Goal: Ask a question

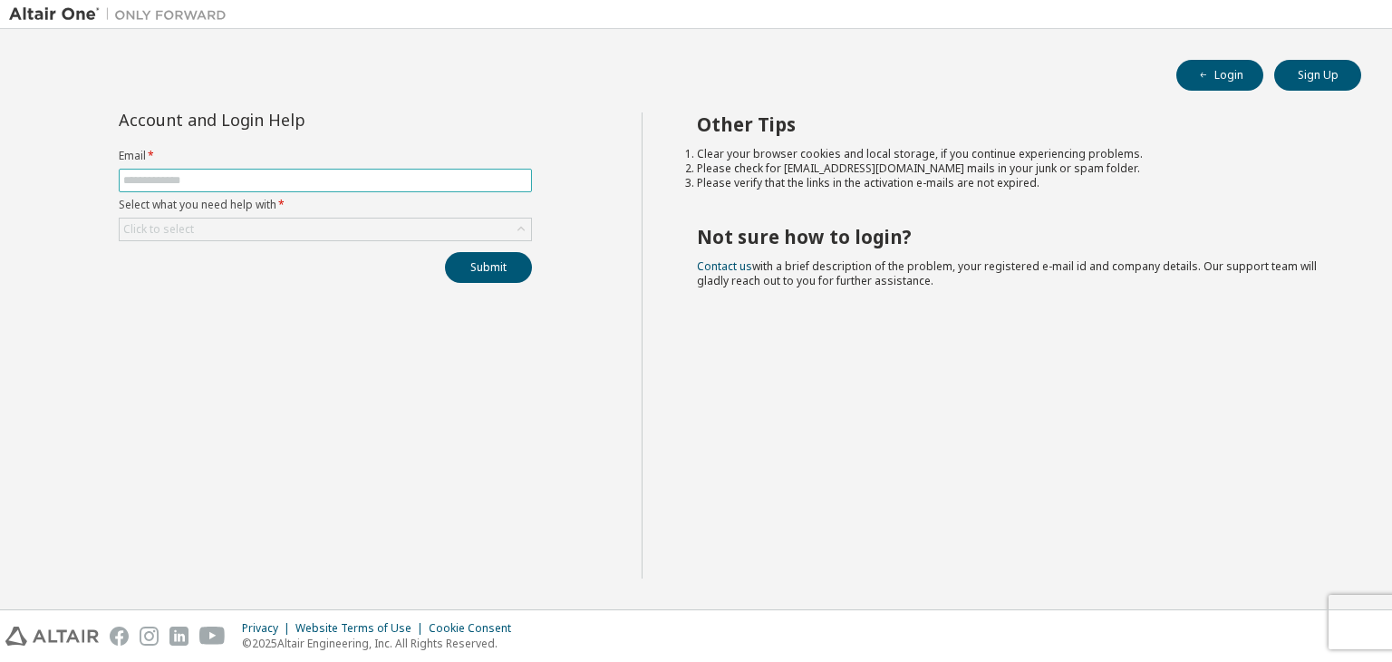
click at [467, 183] on input "text" at bounding box center [325, 180] width 404 height 15
click at [288, 182] on input "text" at bounding box center [325, 180] width 404 height 15
type input "**********"
click at [352, 220] on div "Click to select" at bounding box center [326, 229] width 412 height 22
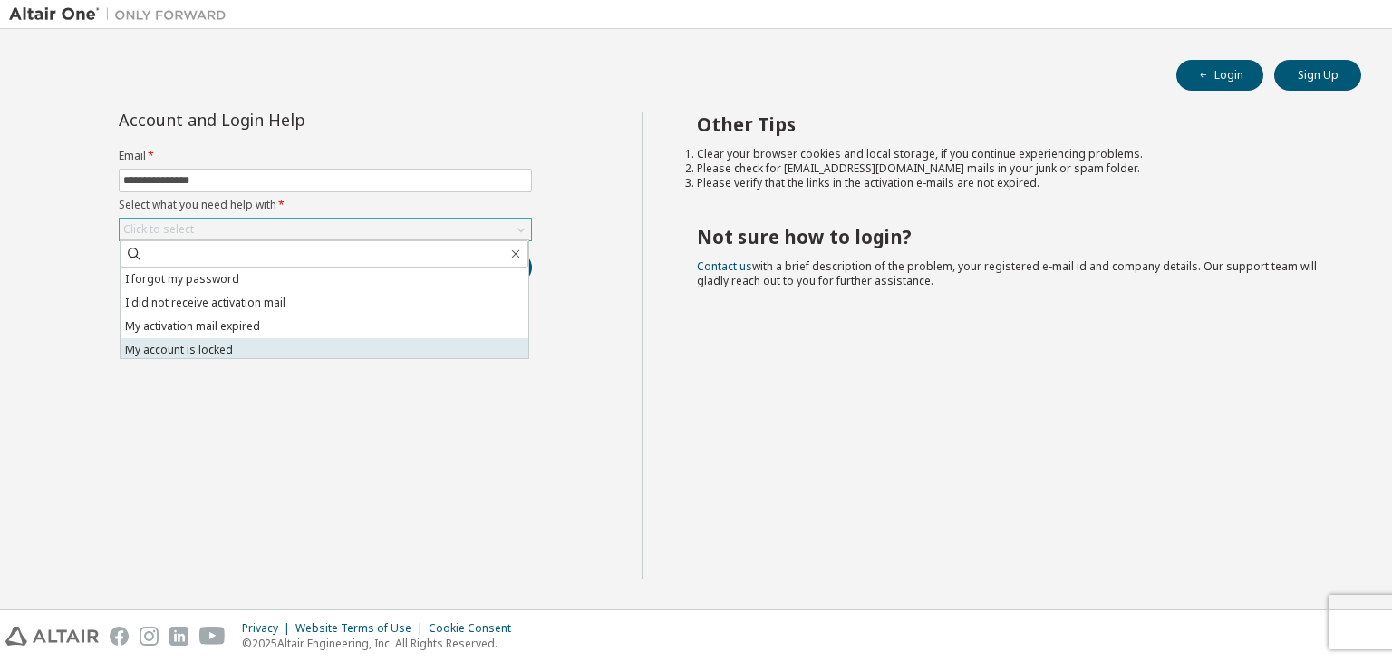
click at [370, 342] on li "My account is locked" at bounding box center [325, 350] width 408 height 24
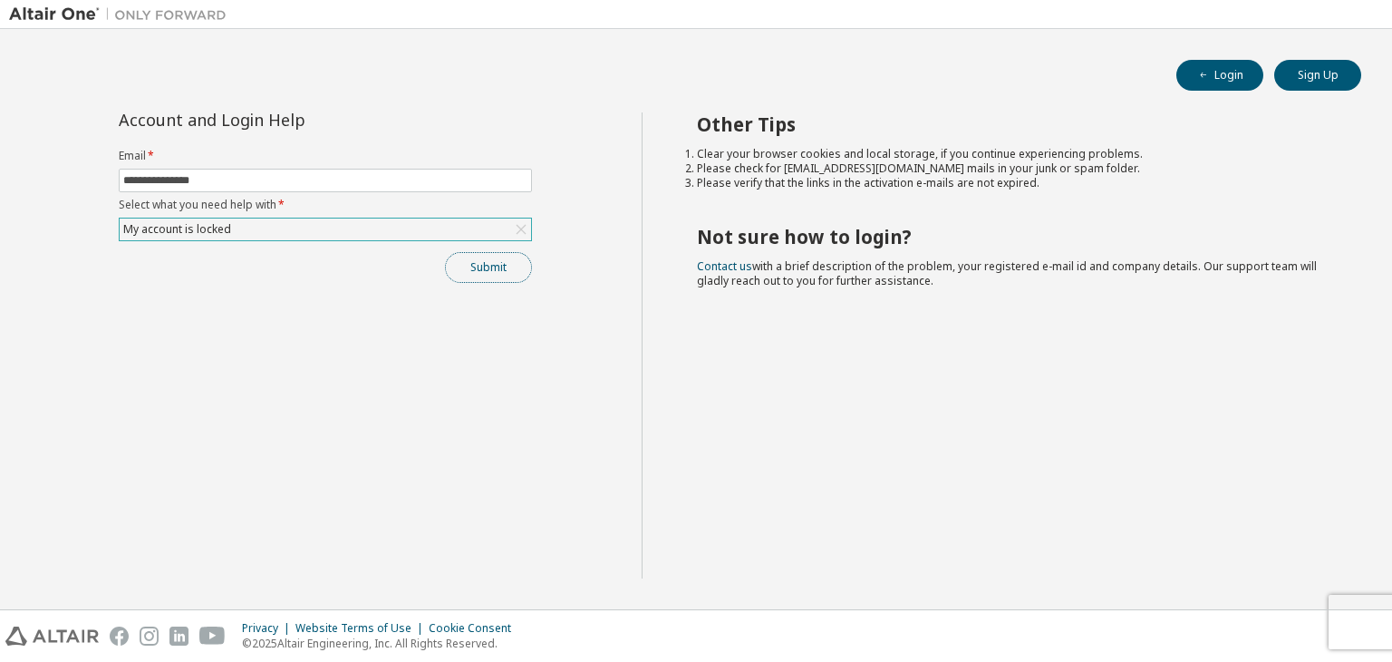
click at [479, 267] on button "Submit" at bounding box center [488, 267] width 87 height 31
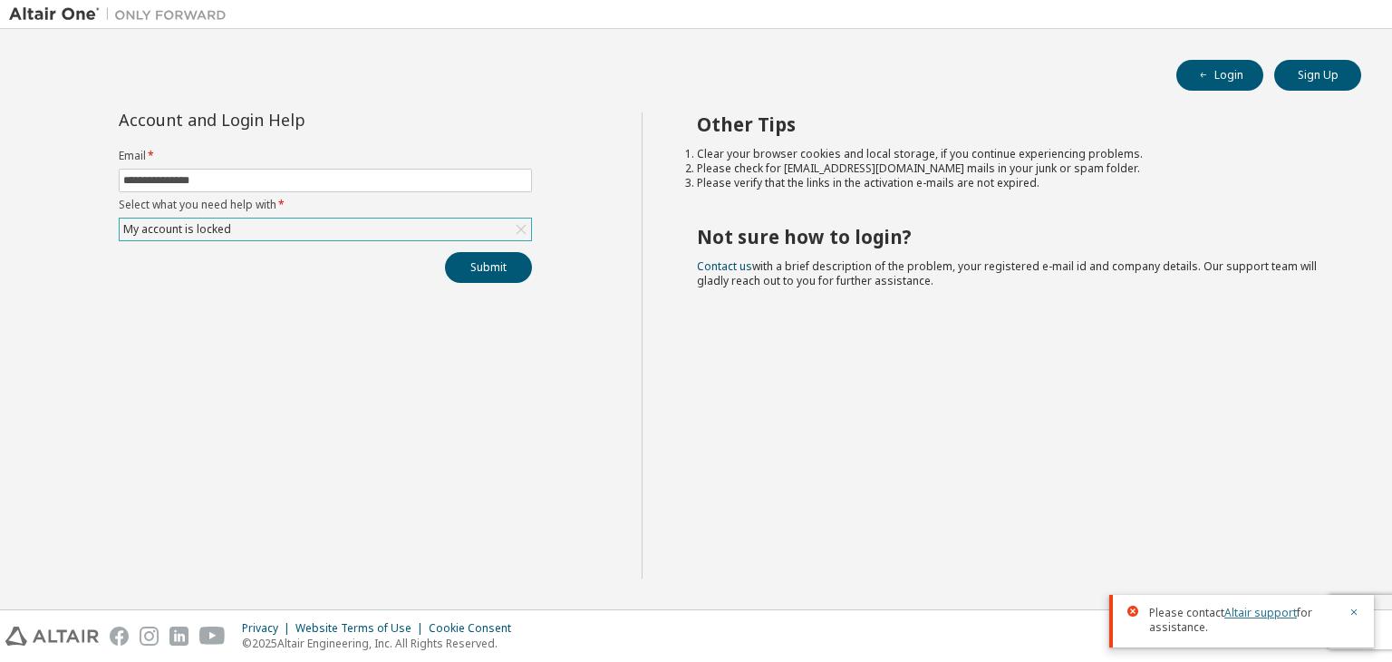
click at [1255, 614] on link "Altair support" at bounding box center [1261, 612] width 73 height 15
click at [457, 262] on button "Submit" at bounding box center [488, 267] width 87 height 31
click at [1353, 612] on icon "button" at bounding box center [1354, 611] width 11 height 11
click at [457, 258] on button "Submit" at bounding box center [488, 267] width 87 height 31
click at [1277, 612] on link "Altair support" at bounding box center [1261, 612] width 73 height 15
